Goal: Obtain resource: Obtain resource

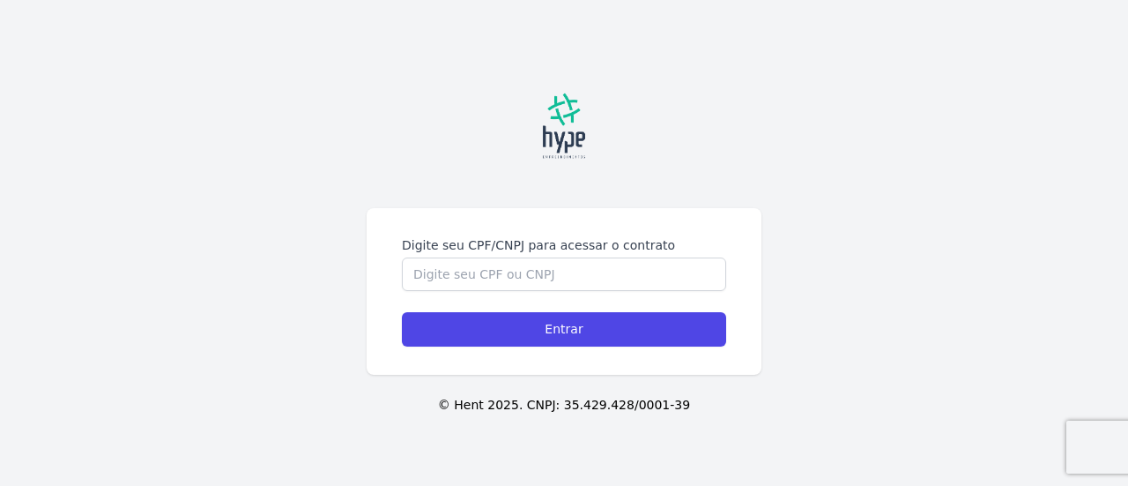
click at [499, 302] on form "Digite seu CPF/CNPJ para acessar o contrato Entrar" at bounding box center [564, 291] width 324 height 110
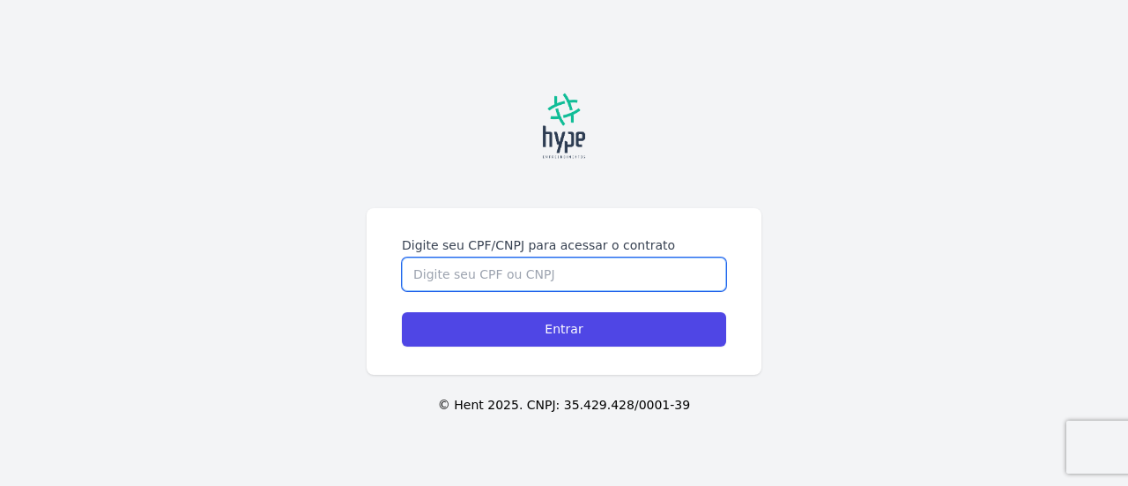
click at [496, 273] on input "Digite seu CPF/CNPJ para acessar o contrato" at bounding box center [564, 273] width 324 height 33
type input "09662047948"
click at [402, 312] on input "Entrar" at bounding box center [564, 329] width 324 height 34
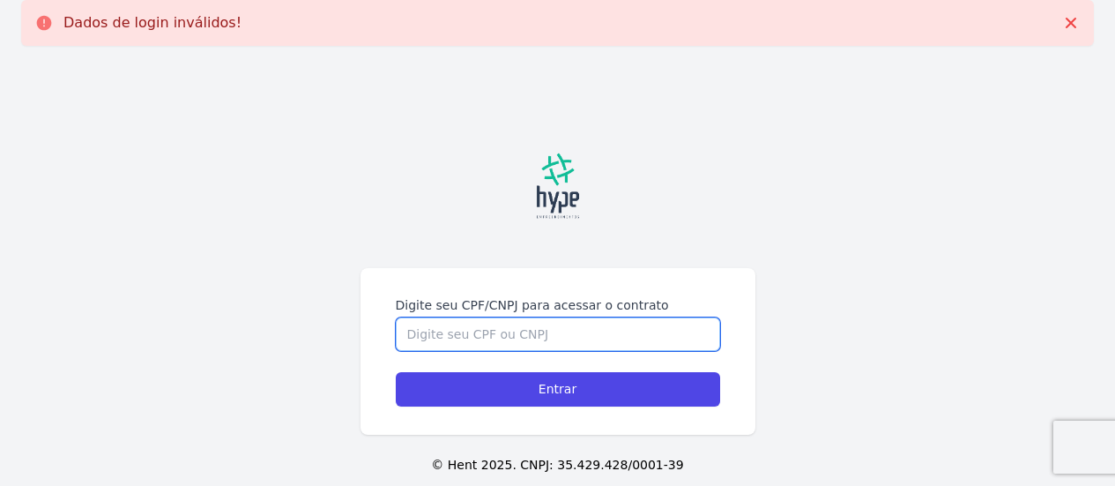
click at [473, 338] on input "Digite seu CPF/CNPJ para acessar o contrato" at bounding box center [558, 333] width 324 height 33
type input "09662047948"
click at [396, 372] on input "Entrar" at bounding box center [558, 389] width 324 height 34
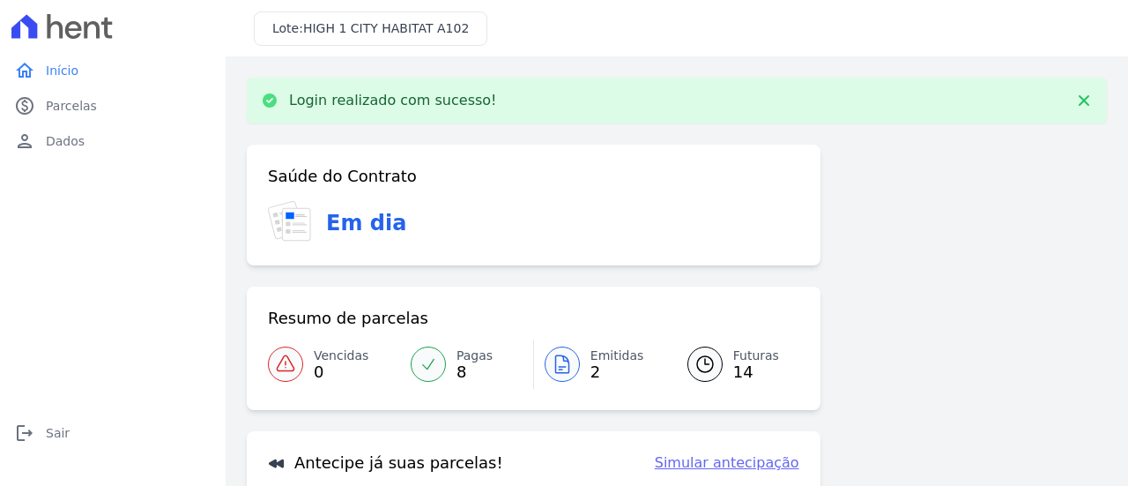
click at [565, 372] on icon at bounding box center [561, 364] width 13 height 18
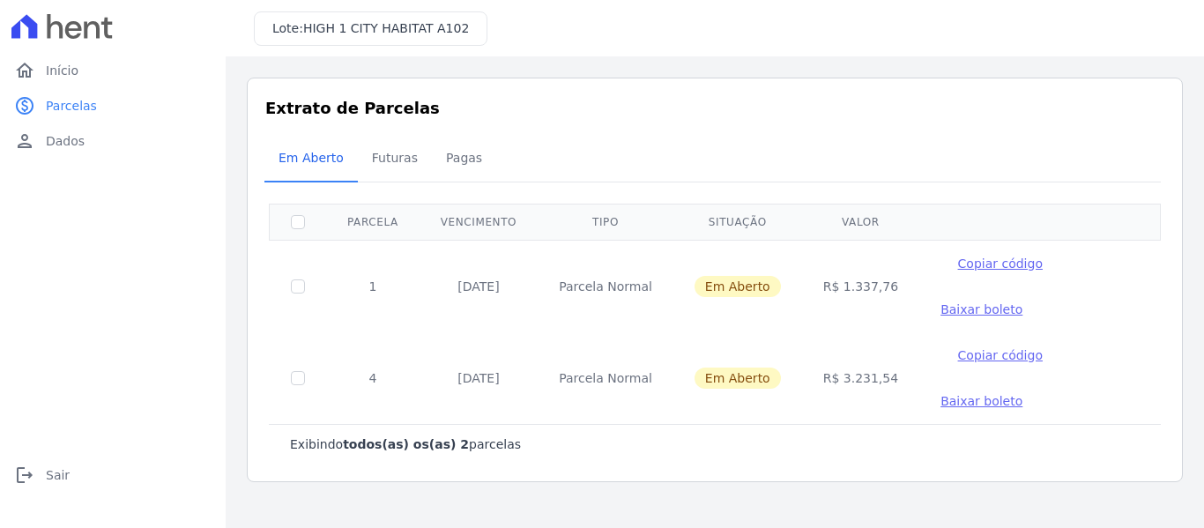
click at [948, 309] on span "Baixar boleto" at bounding box center [982, 309] width 82 height 14
click at [941, 405] on span "Baixar boleto" at bounding box center [982, 401] width 82 height 14
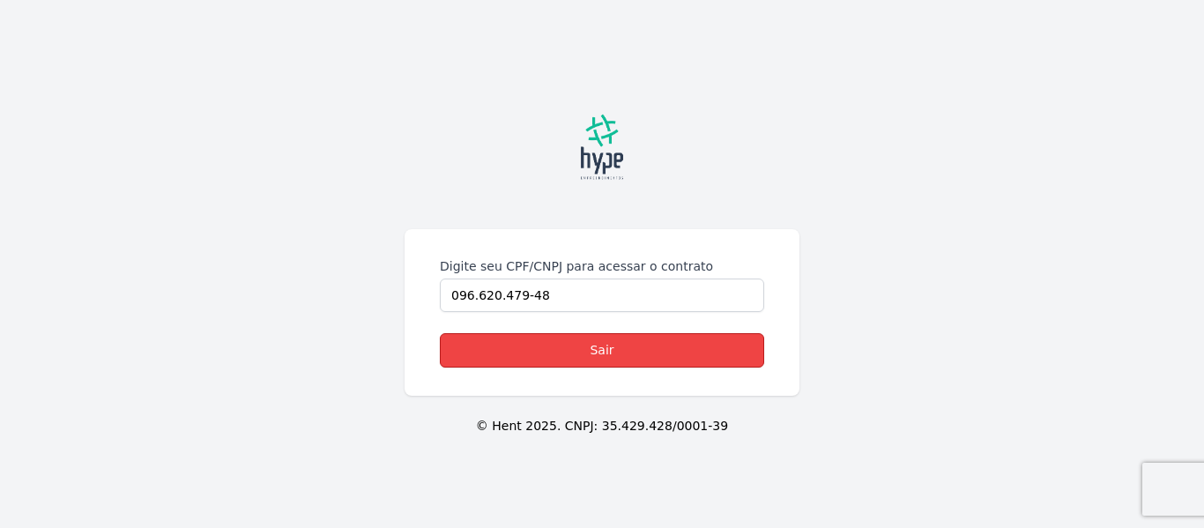
click at [621, 340] on link "Sair" at bounding box center [602, 350] width 324 height 34
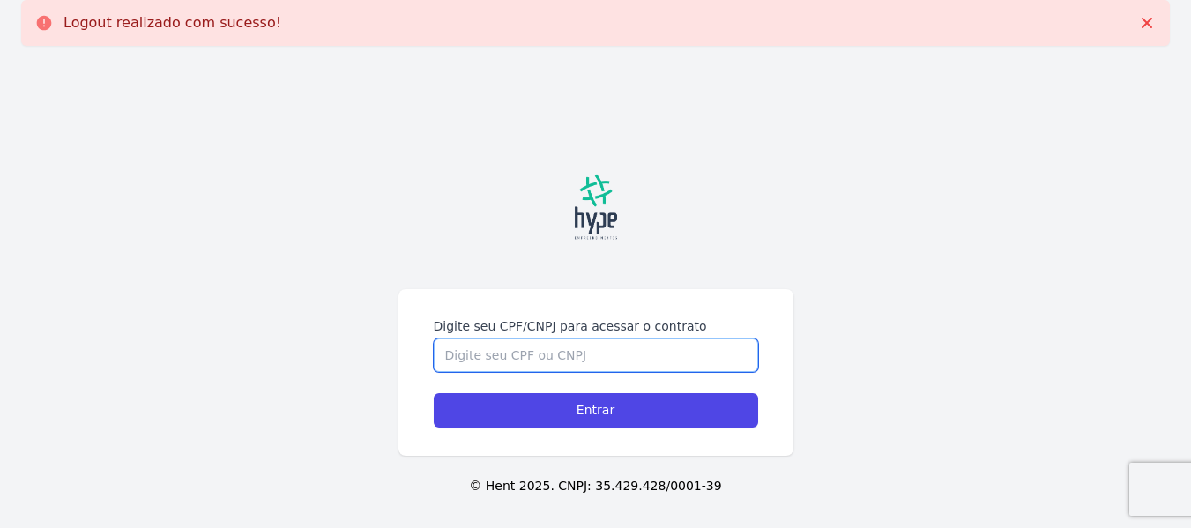
click at [524, 354] on input "Digite seu CPF/CNPJ para acessar o contrato" at bounding box center [596, 354] width 324 height 33
type input "09662047948"
click at [434, 390] on input "Entrar" at bounding box center [596, 410] width 324 height 34
click at [533, 362] on input "Digite seu CPF/CNPJ para acessar o contrato" at bounding box center [596, 354] width 324 height 33
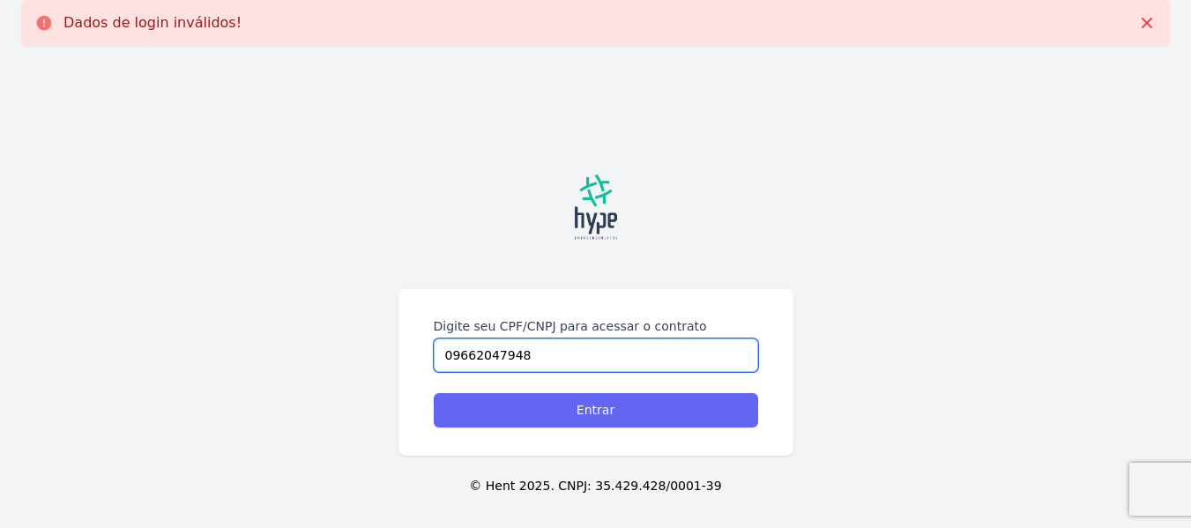
type input "09662047948"
click at [554, 417] on input "Entrar" at bounding box center [596, 410] width 324 height 34
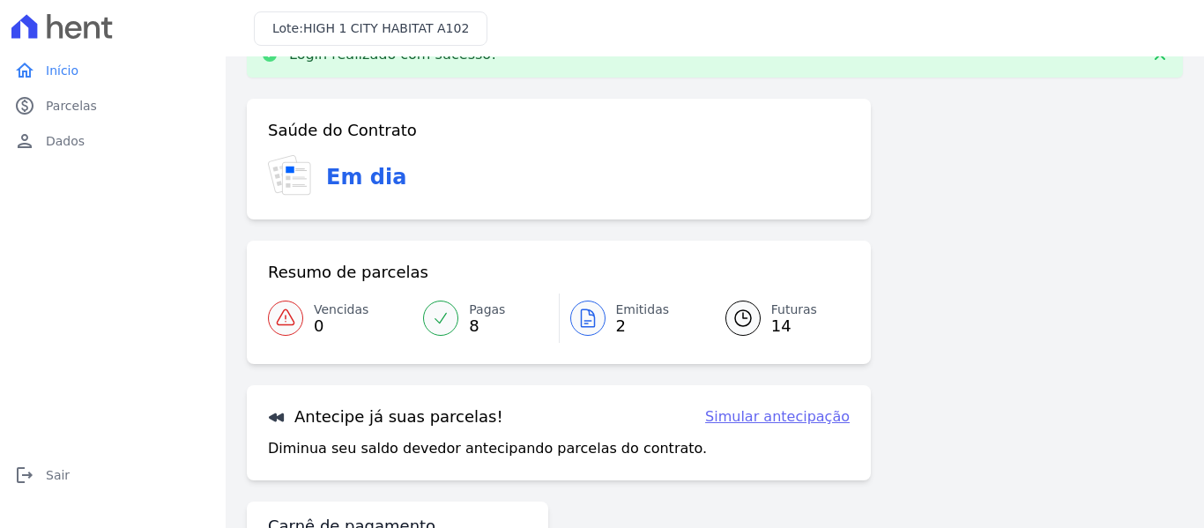
scroll to position [145, 0]
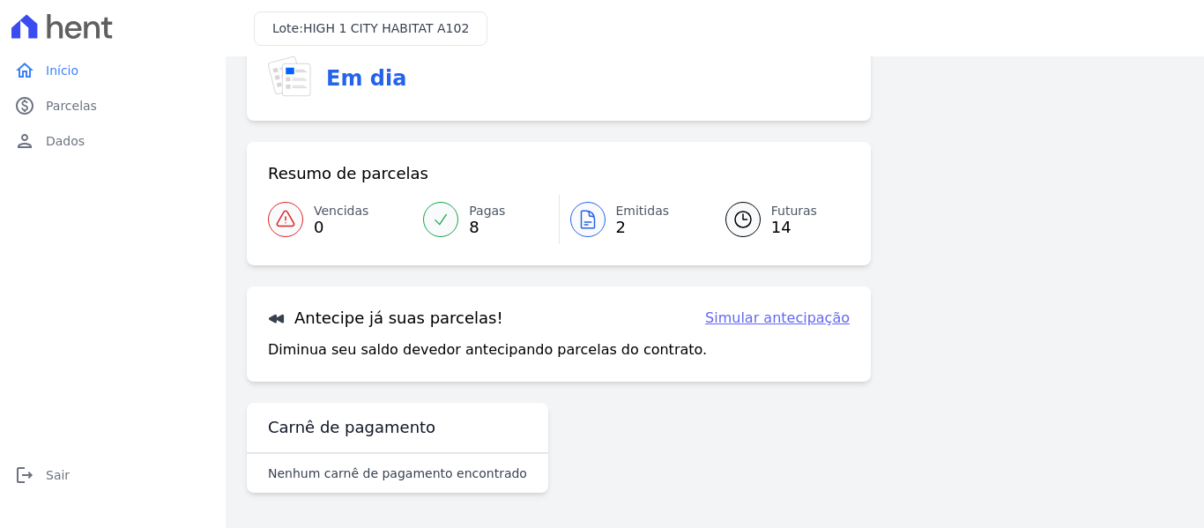
click at [755, 233] on link "Futuras 14" at bounding box center [776, 219] width 145 height 49
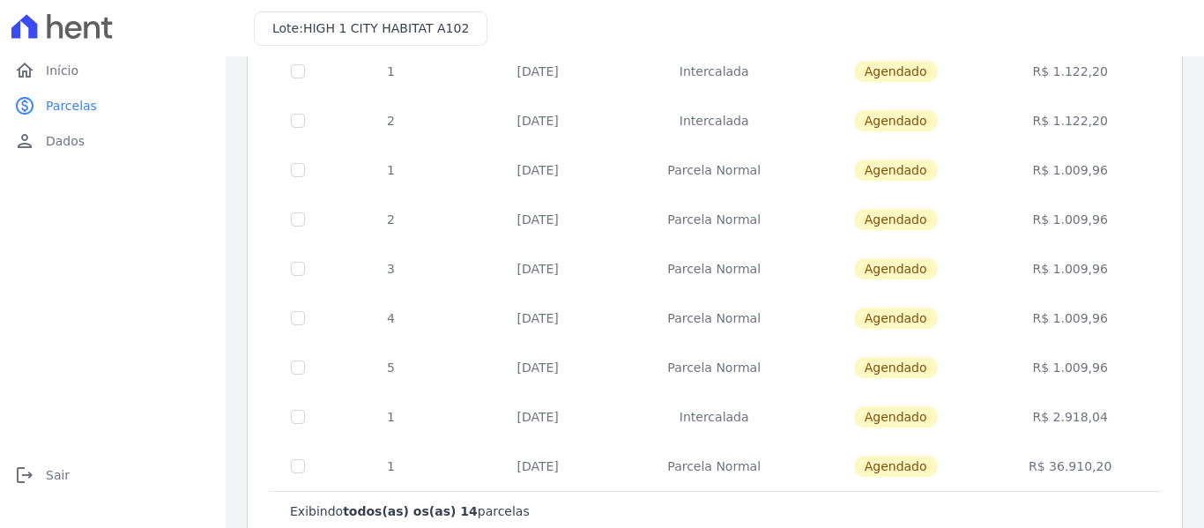
scroll to position [483, 0]
